Goal: Task Accomplishment & Management: Complete application form

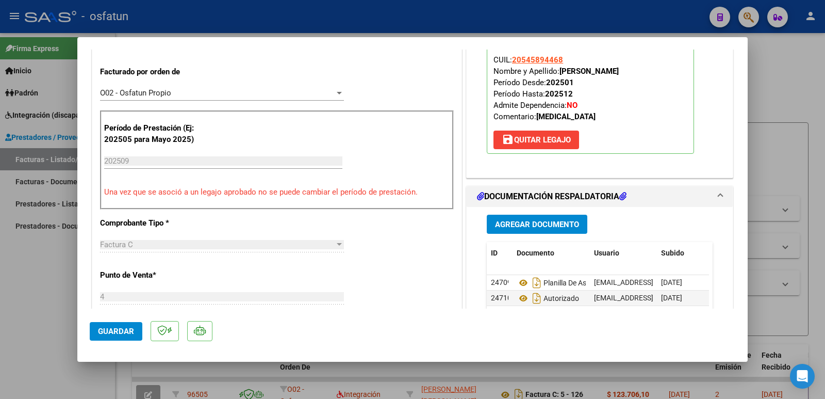
scroll to position [309, 0]
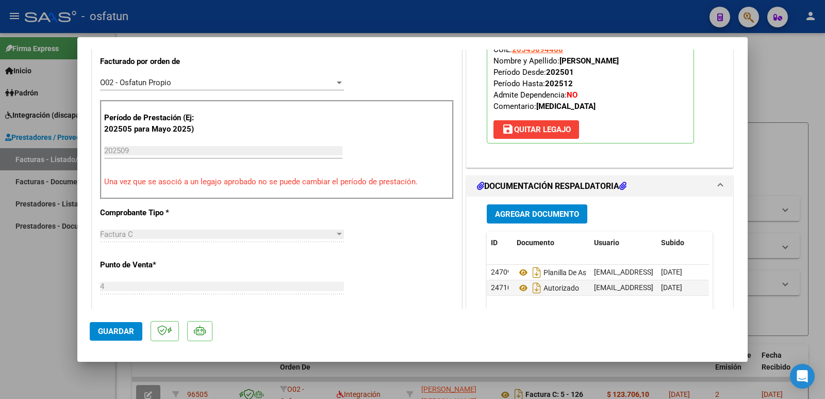
click at [109, 329] on span "Guardar" at bounding box center [116, 330] width 36 height 9
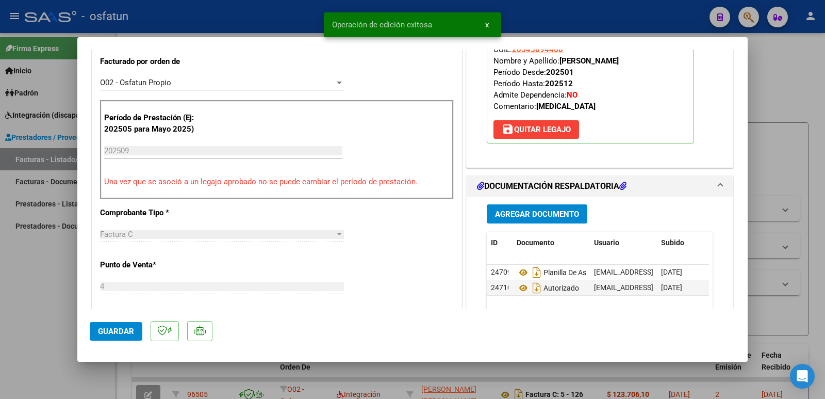
click at [13, 319] on div at bounding box center [412, 199] width 825 height 399
type input "$ 0,00"
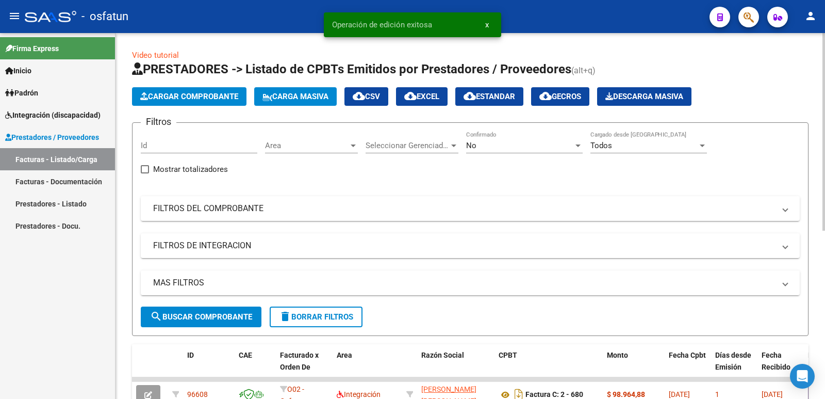
click at [170, 94] on span "Cargar Comprobante" at bounding box center [189, 96] width 98 height 9
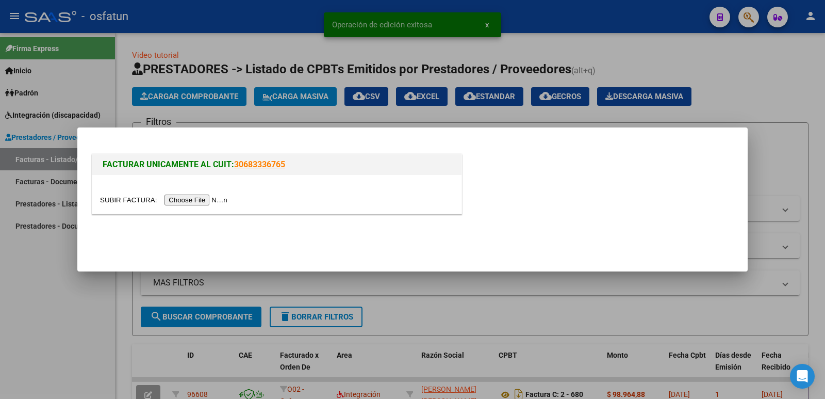
click at [197, 201] on input "file" at bounding box center [165, 199] width 130 height 11
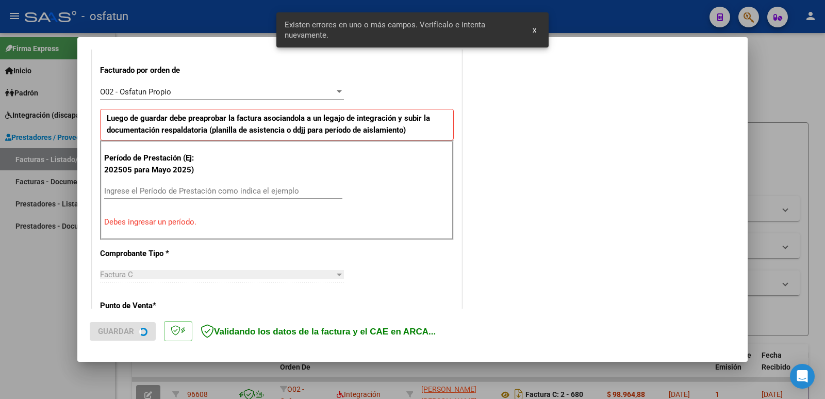
scroll to position [282, 0]
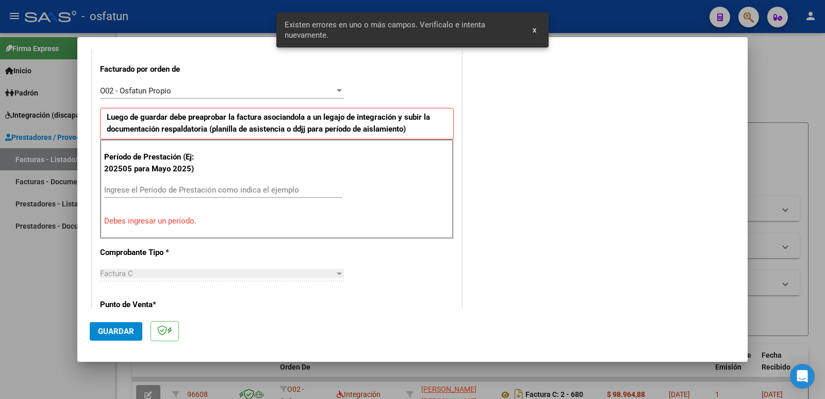
click at [157, 193] on input "Ingrese el Período de Prestación como indica el ejemplo" at bounding box center [223, 189] width 238 height 9
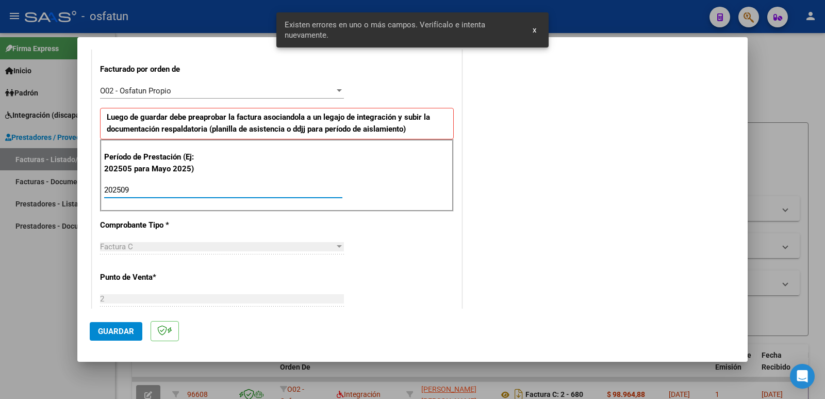
type input "202509"
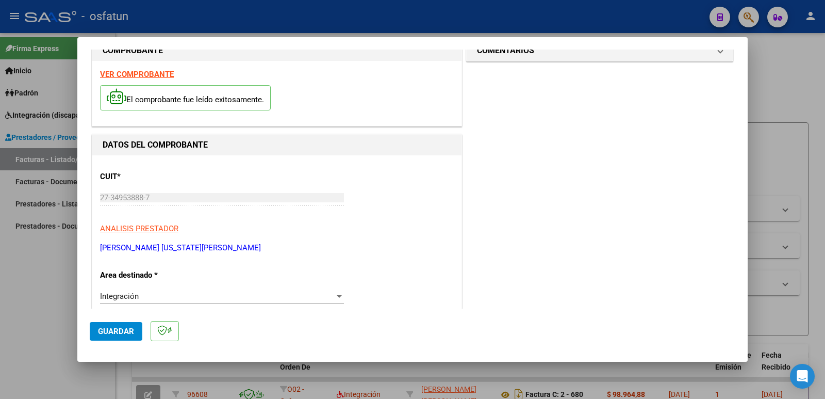
scroll to position [0, 0]
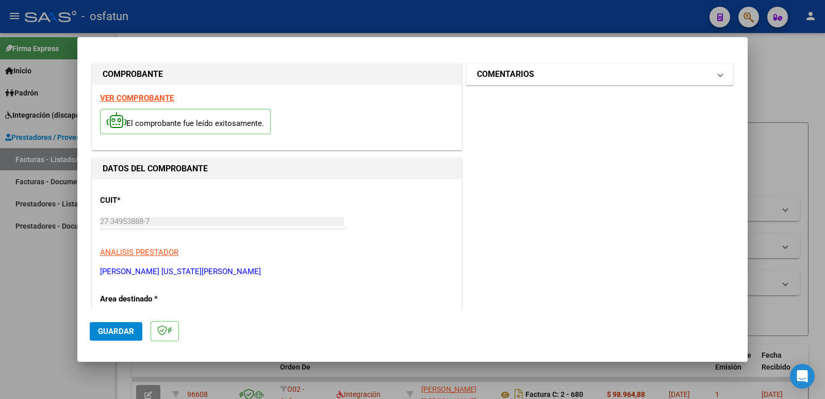
click at [509, 78] on h1 "COMENTARIOS" at bounding box center [505, 74] width 57 height 12
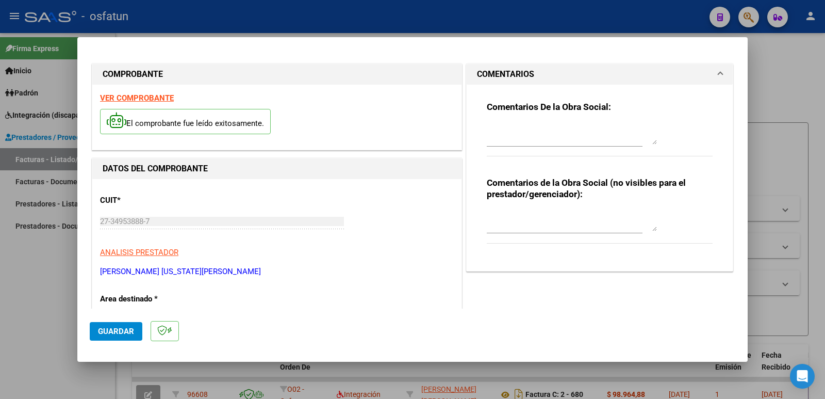
click at [504, 227] on textarea at bounding box center [572, 220] width 170 height 21
paste textarea "Fc Cargada por [PERSON_NAME]. [PERSON_NAME] / sin verificación de legajo"
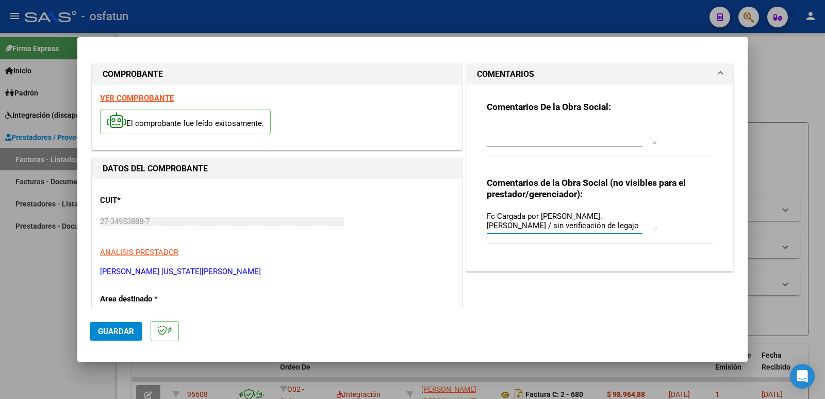
type textarea "Fc Cargada por [PERSON_NAME]. [PERSON_NAME] / sin verificación de legajo"
click at [103, 329] on span "Guardar" at bounding box center [116, 330] width 36 height 9
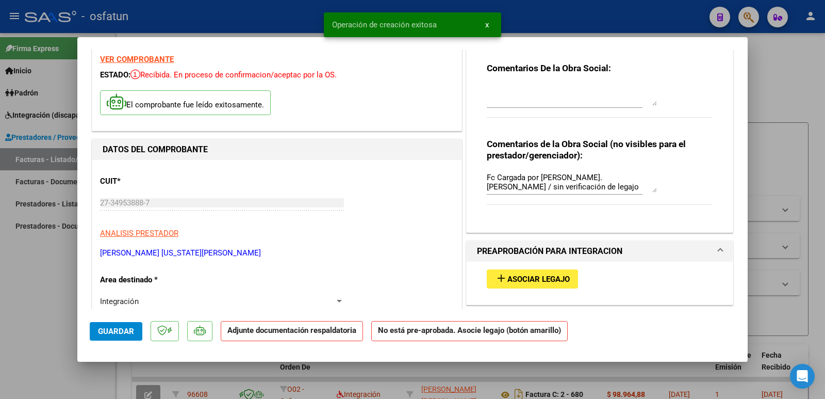
scroll to position [103, 0]
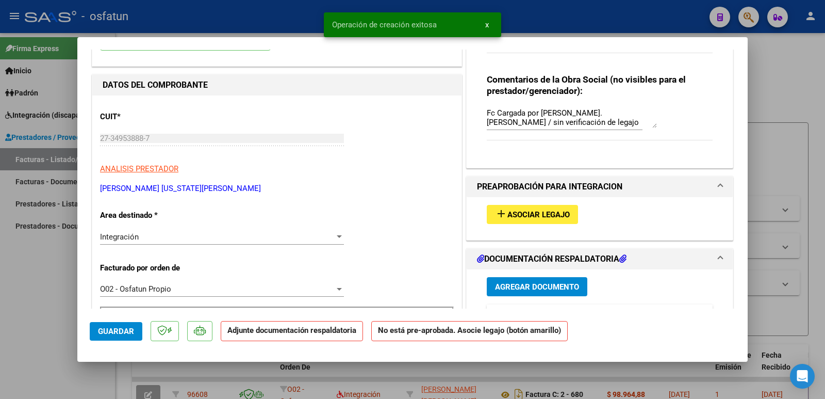
click at [533, 215] on span "Asociar Legajo" at bounding box center [538, 214] width 62 height 9
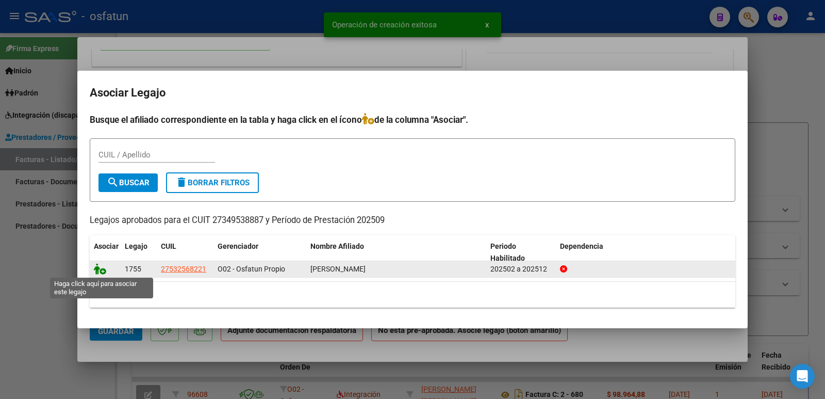
click at [100, 269] on icon at bounding box center [100, 268] width 12 height 11
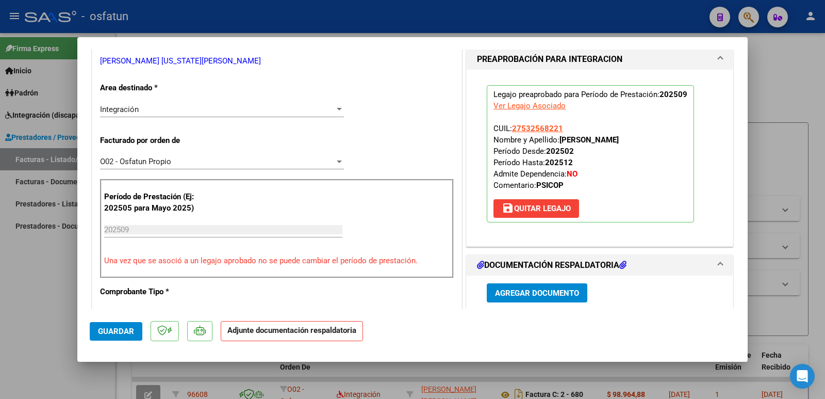
scroll to position [258, 0]
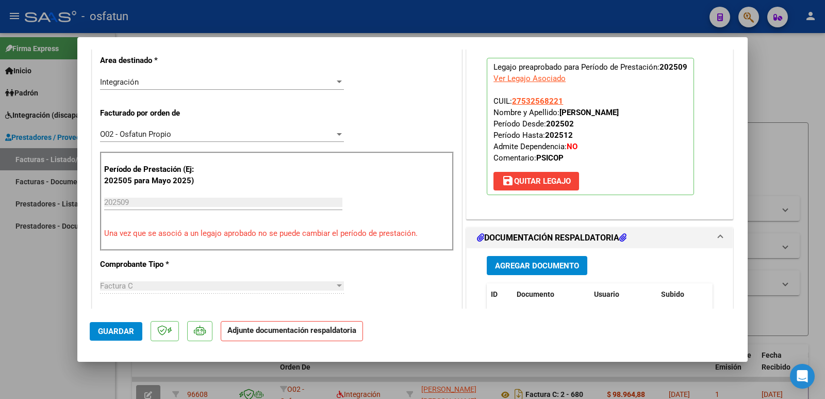
click at [525, 264] on span "Agregar Documento" at bounding box center [537, 265] width 84 height 9
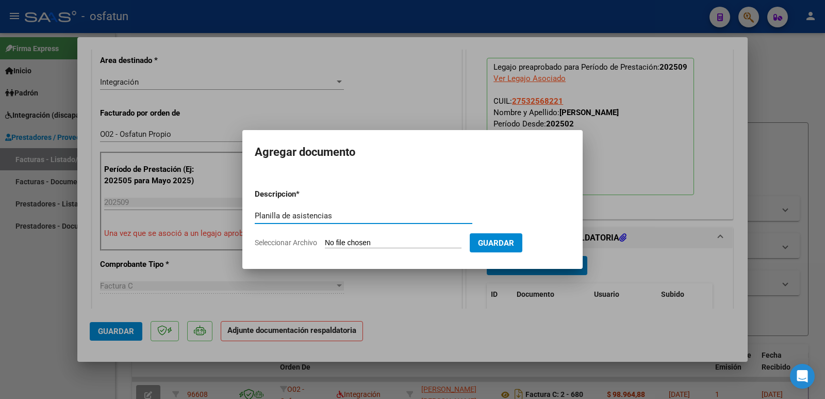
type input "Planilla de asistencias"
click at [384, 243] on input "Seleccionar Archivo" at bounding box center [393, 243] width 137 height 10
type input "C:\fakepath\Asistencia [PERSON_NAME] 09-25.pdf"
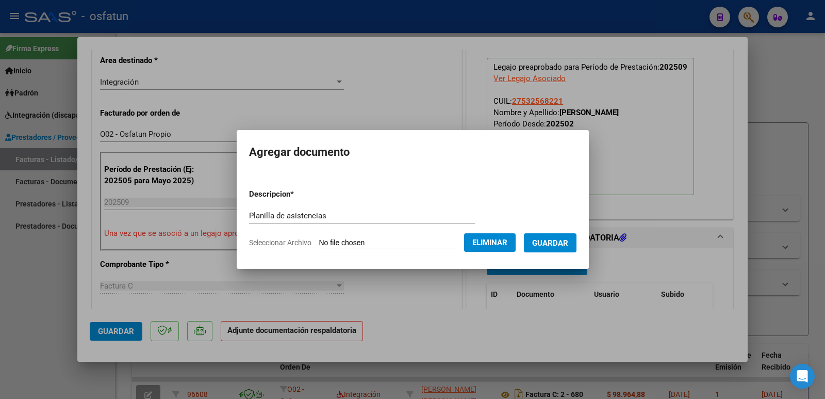
click at [562, 244] on span "Guardar" at bounding box center [550, 242] width 36 height 9
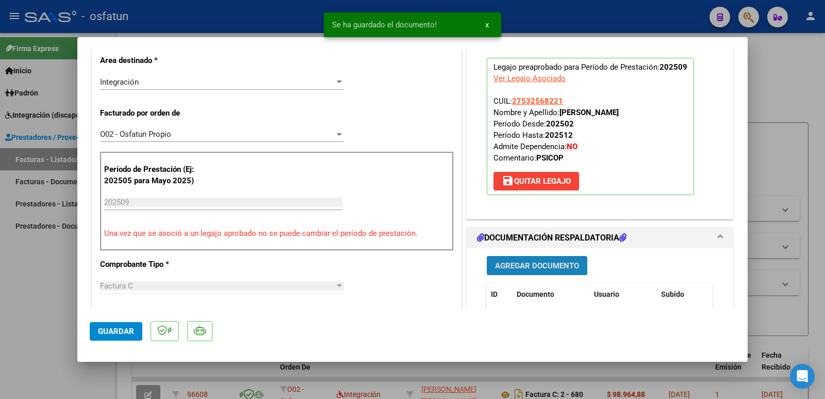
click at [545, 266] on span "Agregar Documento" at bounding box center [537, 265] width 84 height 9
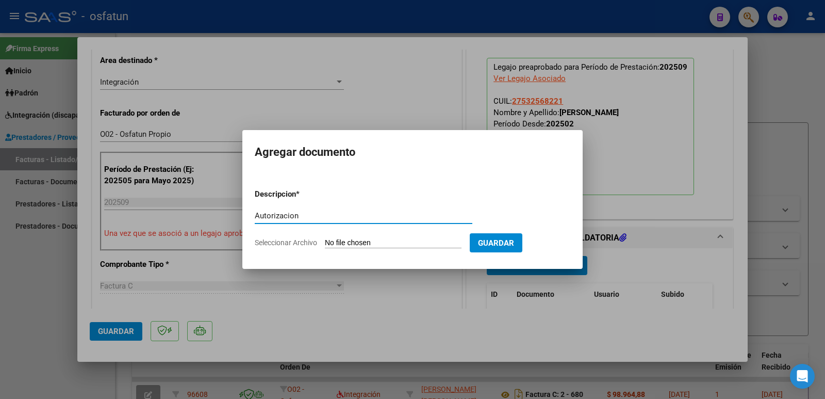
type input "Autorizacion"
click at [353, 243] on input "Seleccionar Archivo" at bounding box center [393, 243] width 137 height 10
type input "C:\fakepath\Autorizacion 2025.pdf"
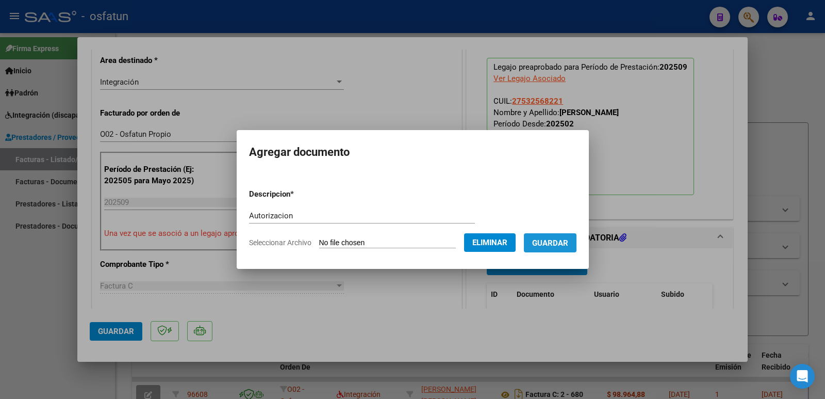
click at [558, 241] on span "Guardar" at bounding box center [550, 242] width 36 height 9
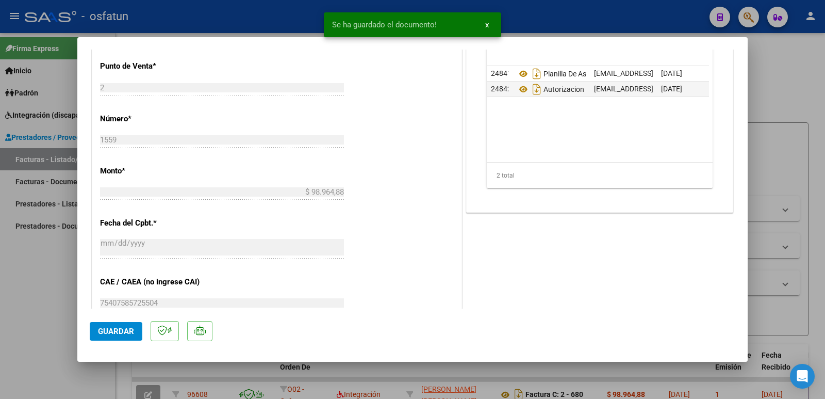
scroll to position [567, 0]
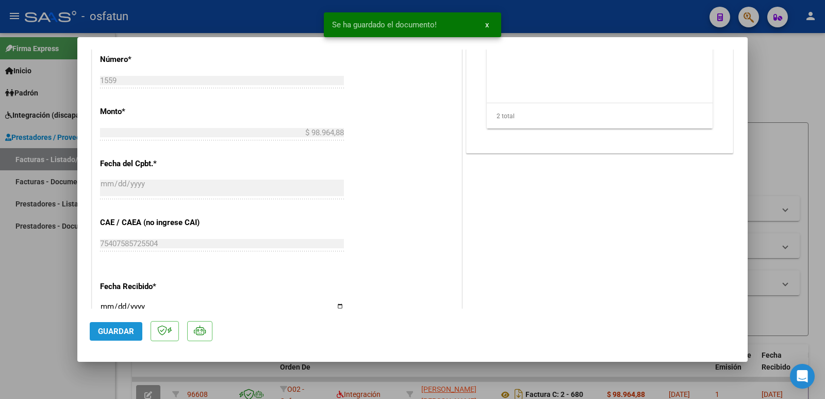
click at [121, 332] on span "Guardar" at bounding box center [116, 330] width 36 height 9
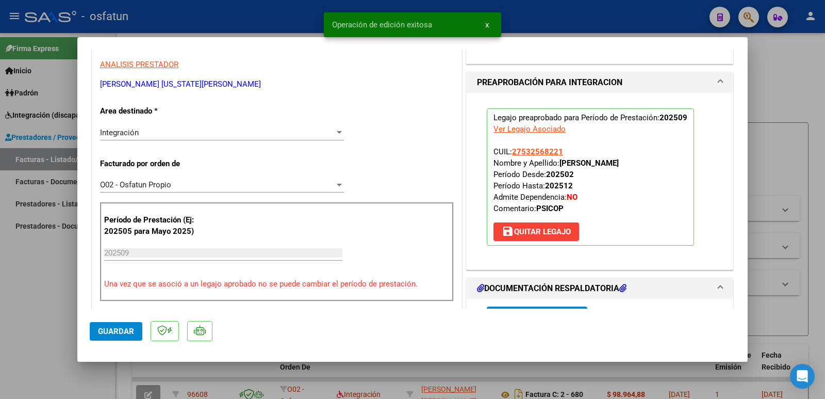
scroll to position [206, 0]
drag, startPoint x: 199, startPoint y: 86, endPoint x: 92, endPoint y: 86, distance: 106.2
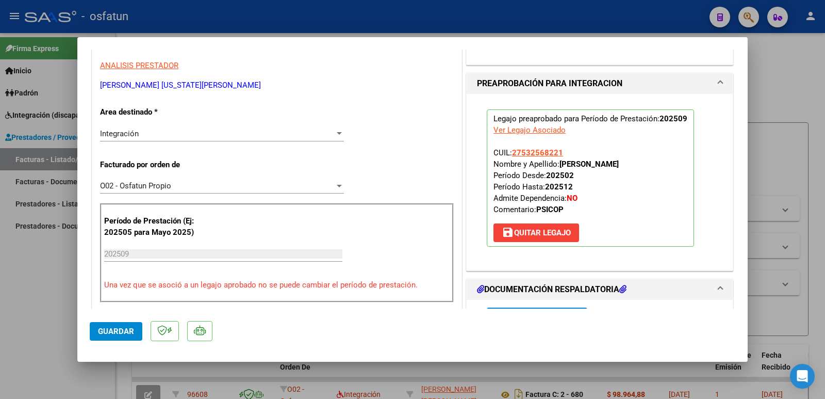
copy p "[PERSON_NAME] [US_STATE][PERSON_NAME]"
drag, startPoint x: 555, startPoint y: 160, endPoint x: 658, endPoint y: 166, distance: 103.8
click at [619, 163] on span "CUIL: 27532568221 Nombre y Apellido: [PERSON_NAME] Período Desde: 202502 Períod…" at bounding box center [555, 181] width 125 height 66
copy span "[PERSON_NAME]"
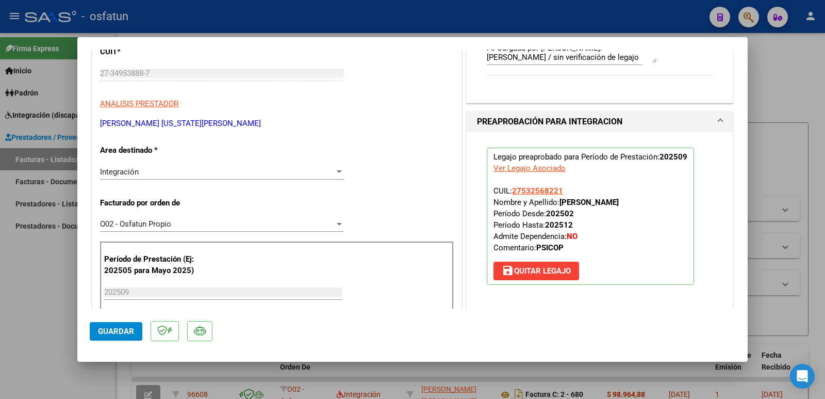
scroll to position [103, 0]
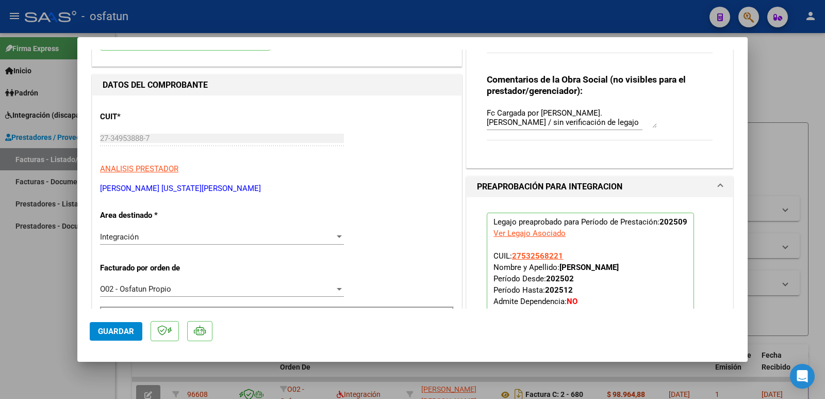
click at [153, 129] on div "CUIT * 27-34953888-7 Ingresar CUIT ANALISIS PRESTADOR [PERSON_NAME] [US_STATE][…" at bounding box center [277, 148] width 354 height 91
click at [109, 331] on span "Guardar" at bounding box center [116, 330] width 36 height 9
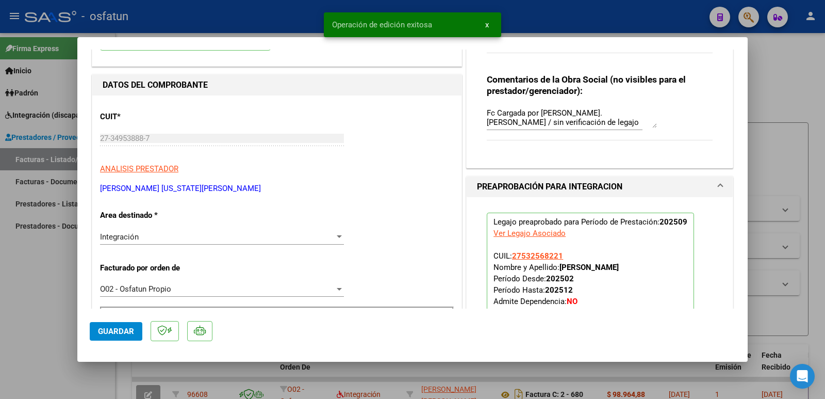
click at [7, 304] on div at bounding box center [412, 199] width 825 height 399
type input "$ 0,00"
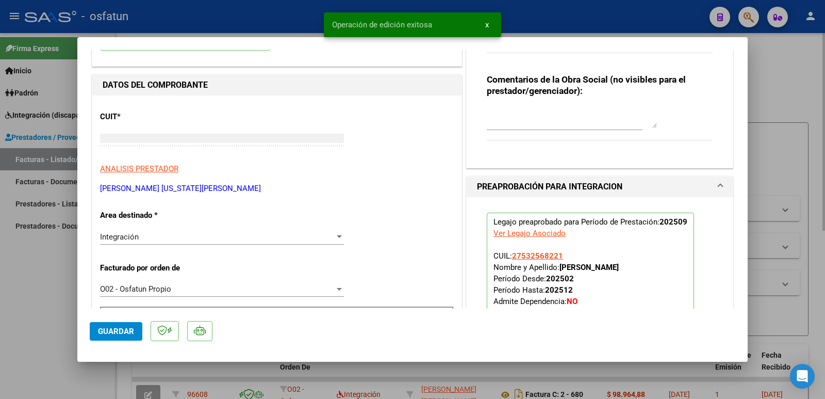
scroll to position [109, 0]
